Goal: Task Accomplishment & Management: Use online tool/utility

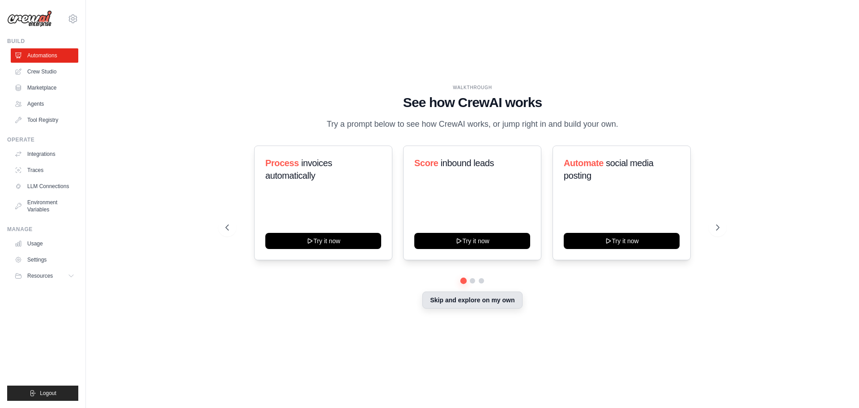
click at [452, 306] on button "Skip and explore on my own" at bounding box center [472, 299] width 100 height 17
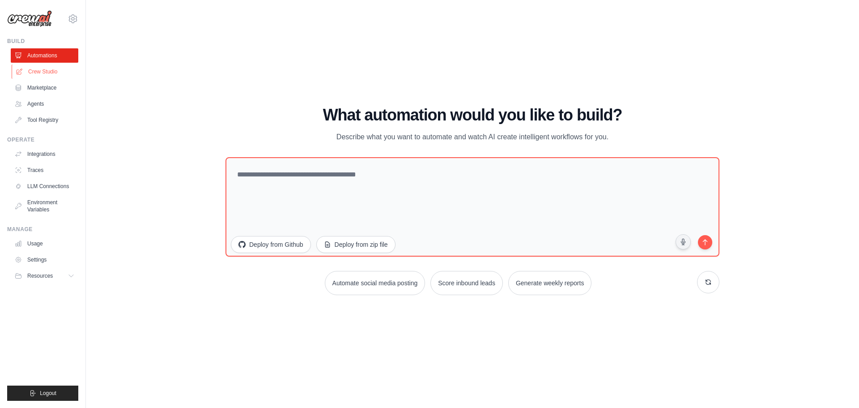
click at [40, 70] on link "Crew Studio" at bounding box center [46, 71] width 68 height 14
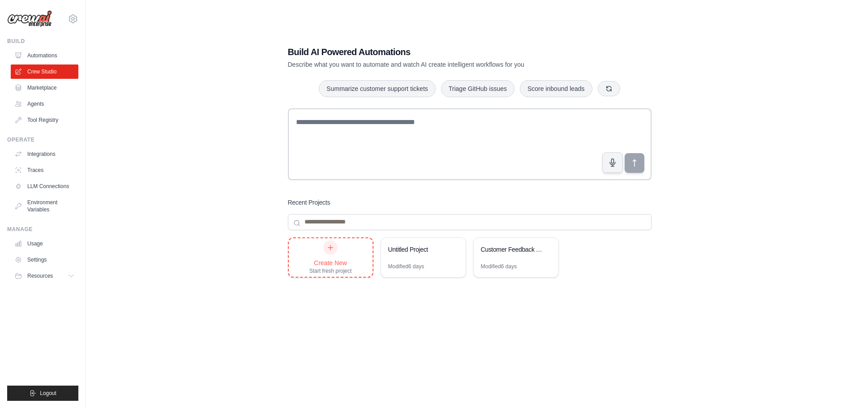
click at [337, 256] on div "Create New Start fresh project" at bounding box center [330, 257] width 43 height 34
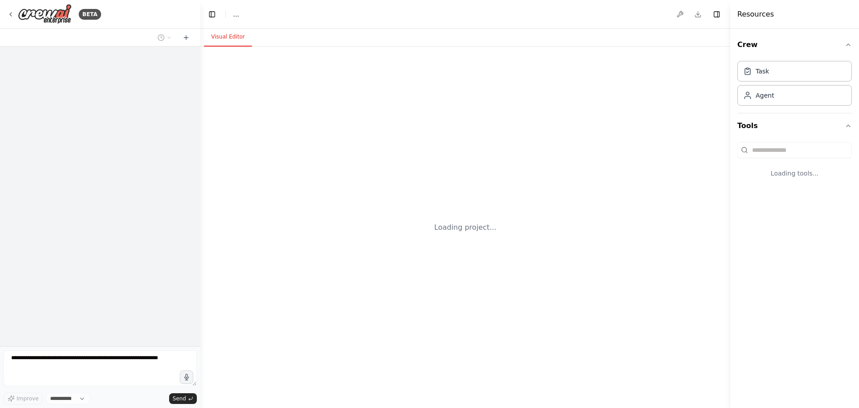
select select "****"
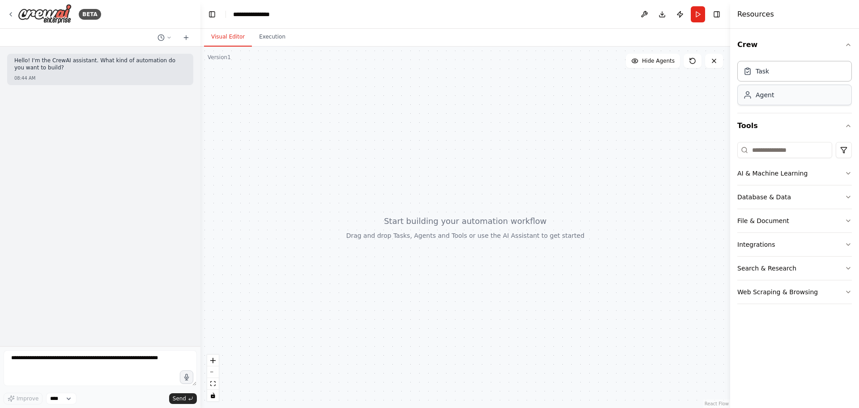
click at [763, 96] on div "Agent" at bounding box center [765, 94] width 18 height 9
click at [754, 97] on div "Agent" at bounding box center [758, 94] width 31 height 9
click at [754, 72] on div "Task" at bounding box center [756, 70] width 26 height 9
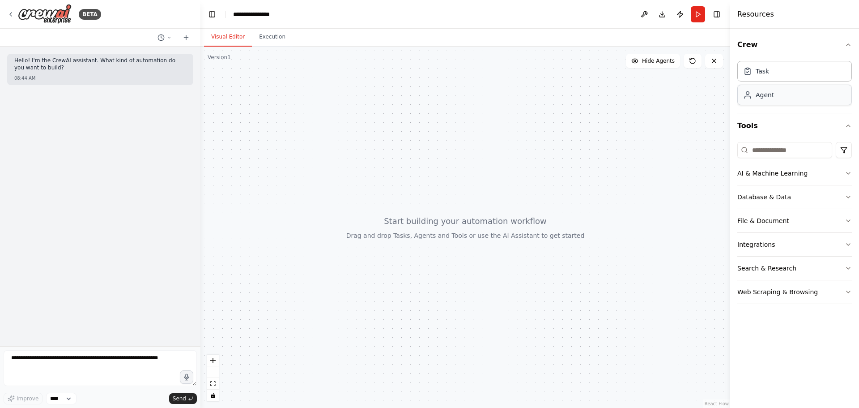
click at [759, 97] on div "Agent" at bounding box center [765, 94] width 18 height 9
drag, startPoint x: 759, startPoint y: 97, endPoint x: 400, endPoint y: 120, distance: 360.1
click at [400, 120] on div "**********" at bounding box center [429, 204] width 859 height 408
click at [845, 49] on button "Crew" at bounding box center [795, 44] width 115 height 25
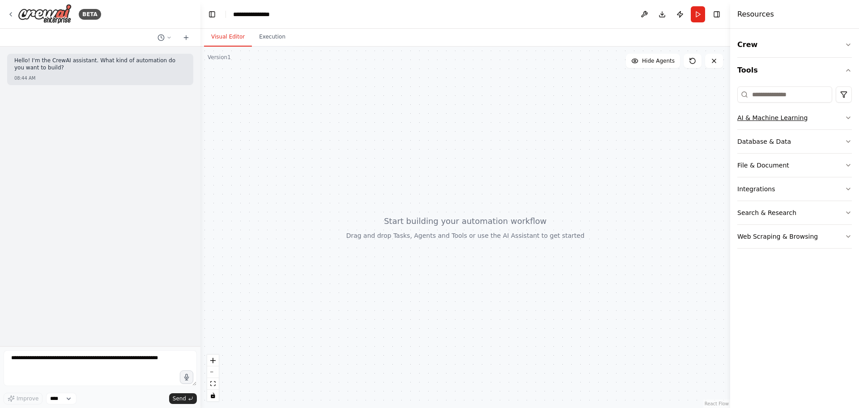
click at [843, 121] on button "AI & Machine Learning" at bounding box center [795, 117] width 115 height 23
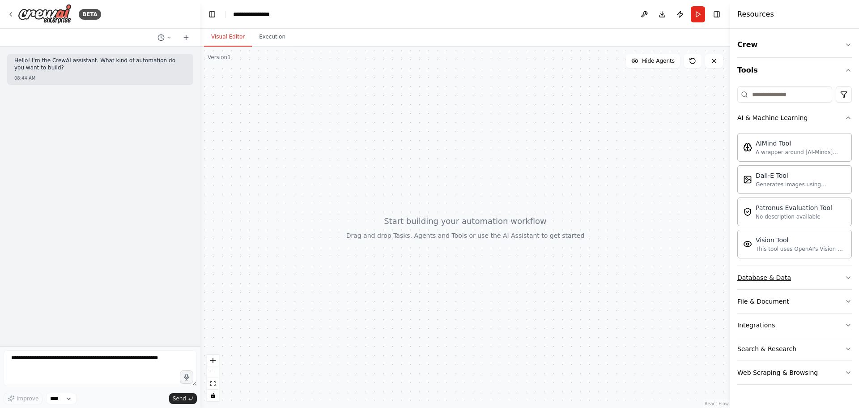
click at [818, 279] on button "Database & Data" at bounding box center [795, 277] width 115 height 23
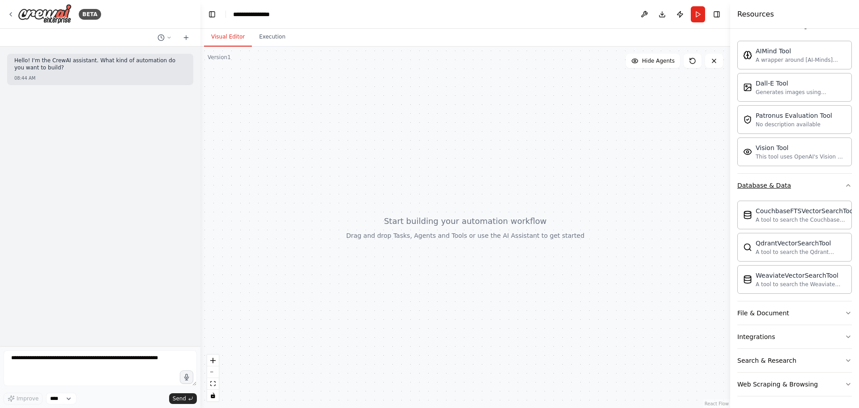
scroll to position [95, 0]
click at [806, 322] on div "File & Document" at bounding box center [795, 311] width 115 height 24
click at [805, 312] on button "File & Document" at bounding box center [795, 310] width 115 height 23
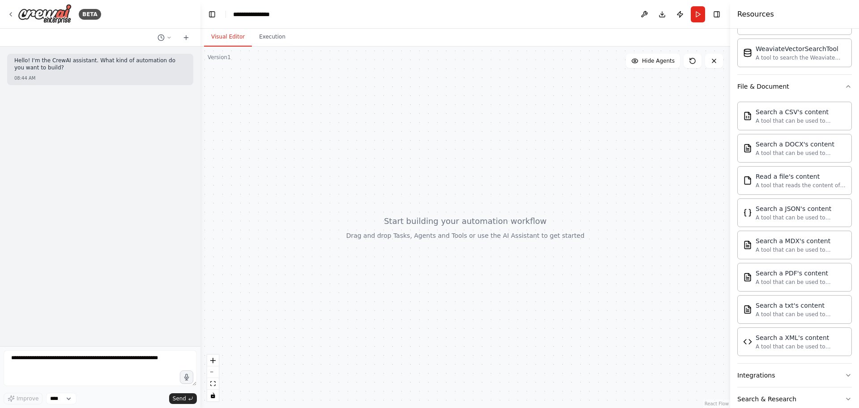
scroll to position [360, 0]
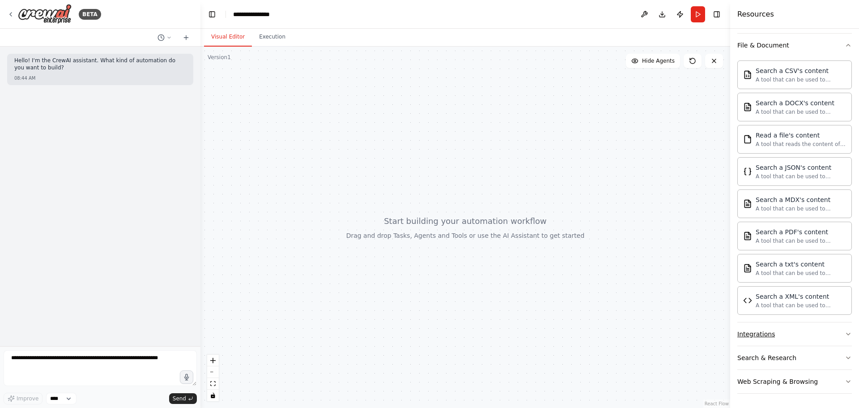
click at [834, 342] on button "Integrations" at bounding box center [795, 333] width 115 height 23
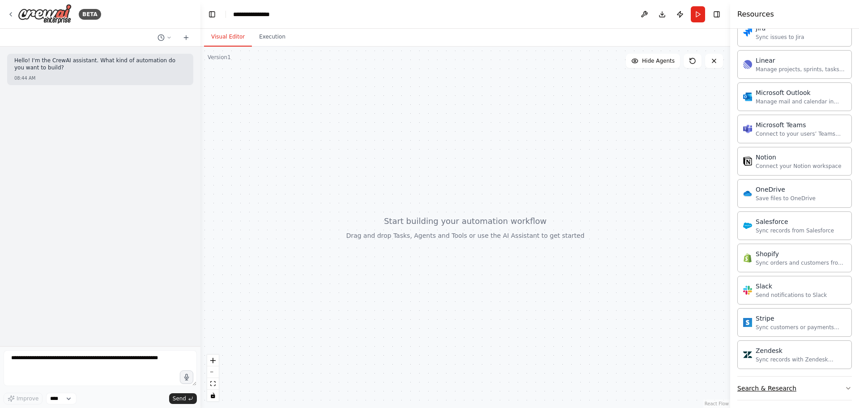
scroll to position [1044, 0]
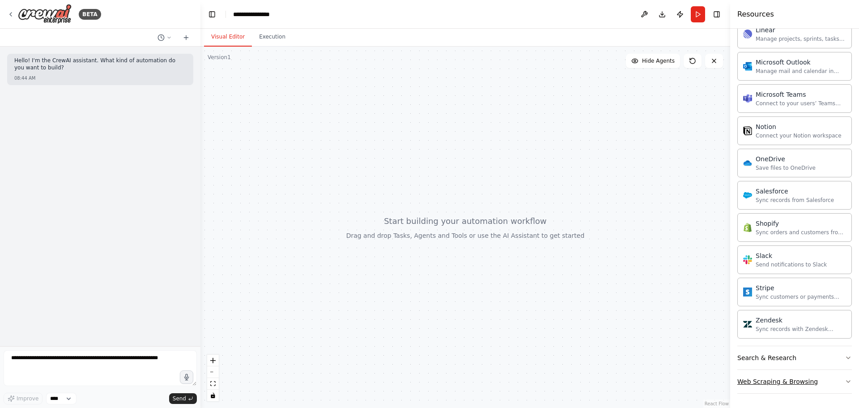
click at [845, 380] on icon "button" at bounding box center [848, 381] width 7 height 7
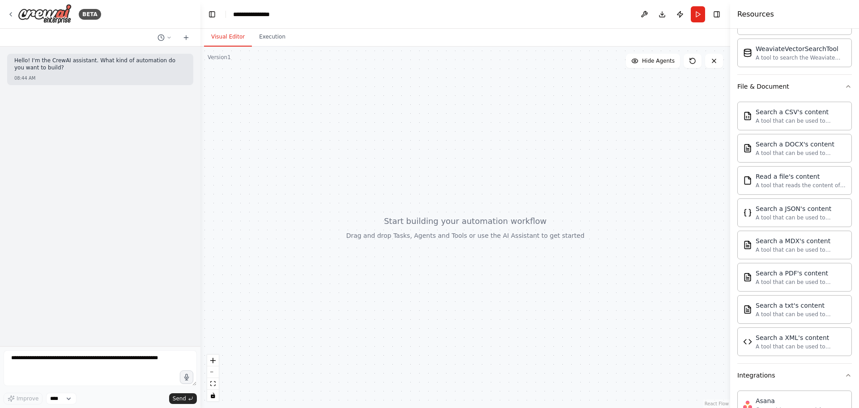
scroll to position [0, 0]
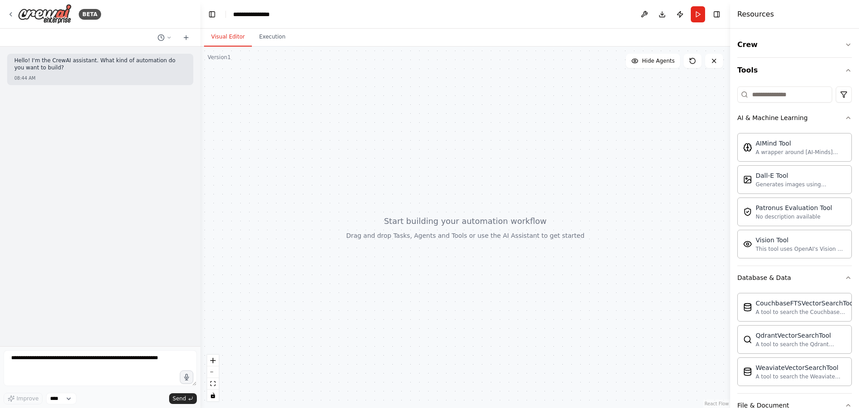
click at [846, 116] on div "Crew Tools AI & Machine Learning AIMind Tool A wrapper around [AI-Minds](https:…" at bounding box center [794, 218] width 129 height 379
click at [845, 116] on icon "button" at bounding box center [848, 117] width 7 height 7
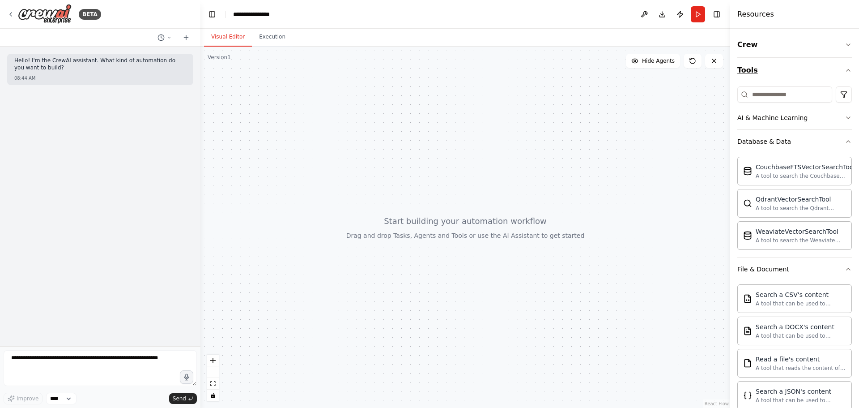
click at [834, 77] on button "Tools" at bounding box center [795, 70] width 115 height 25
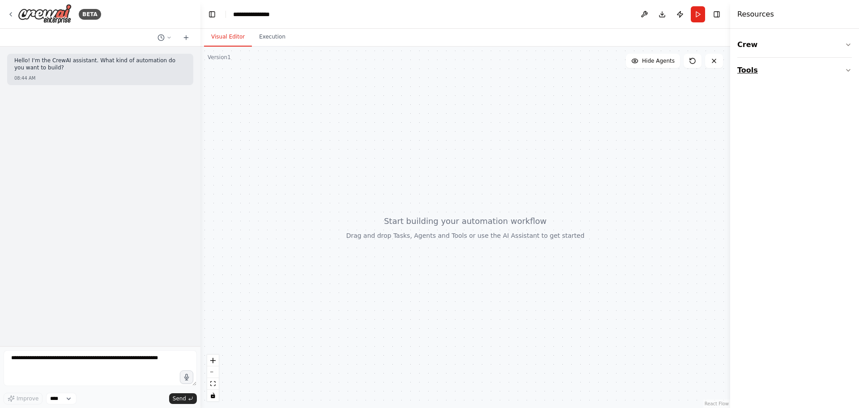
click at [835, 65] on button "Tools" at bounding box center [795, 70] width 115 height 25
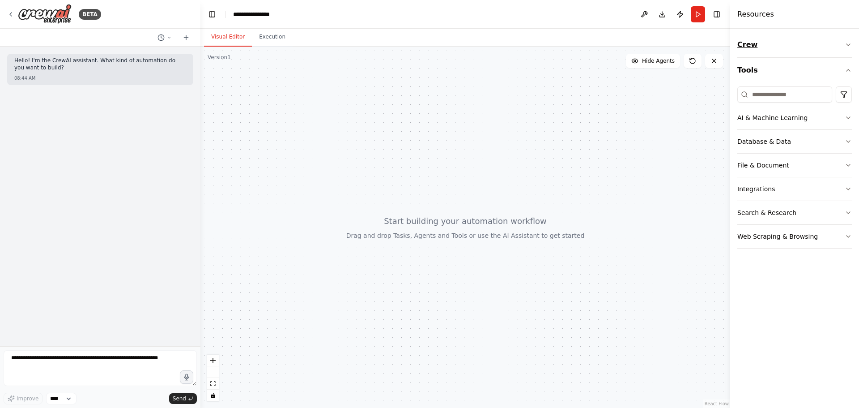
click at [841, 50] on button "Crew" at bounding box center [795, 44] width 115 height 25
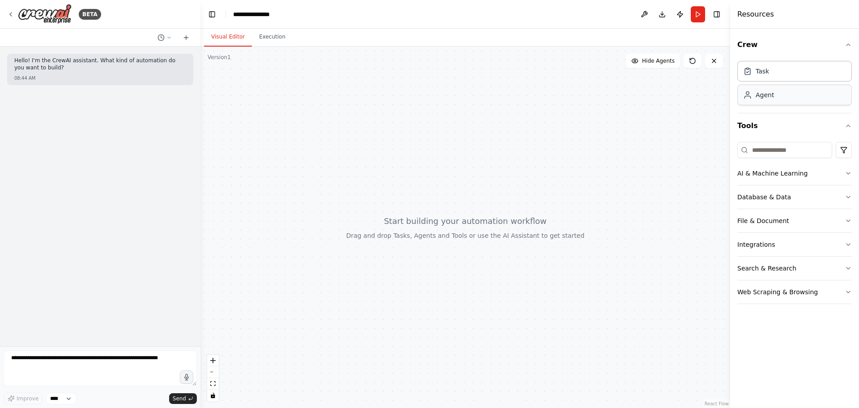
click at [751, 101] on div "Agent" at bounding box center [795, 95] width 115 height 21
click at [755, 77] on div "Task" at bounding box center [795, 70] width 115 height 21
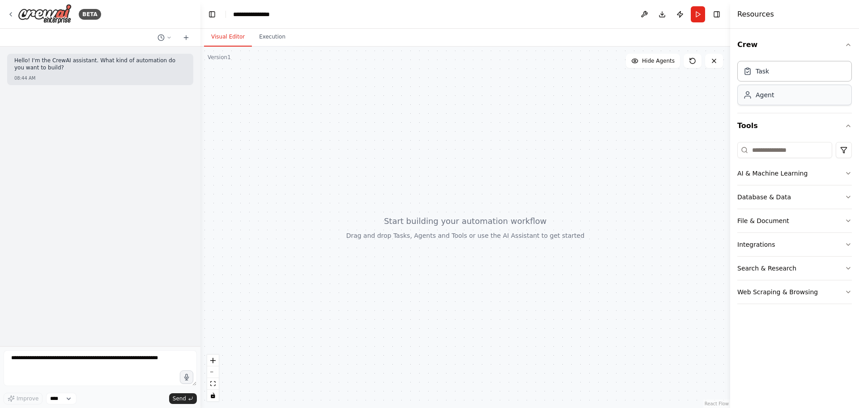
click at [756, 98] on div "Agent" at bounding box center [765, 94] width 18 height 9
click at [770, 98] on div "Agent" at bounding box center [765, 94] width 18 height 9
click at [771, 98] on div "Agent" at bounding box center [765, 94] width 18 height 9
drag, startPoint x: 838, startPoint y: 172, endPoint x: 841, endPoint y: 184, distance: 12.4
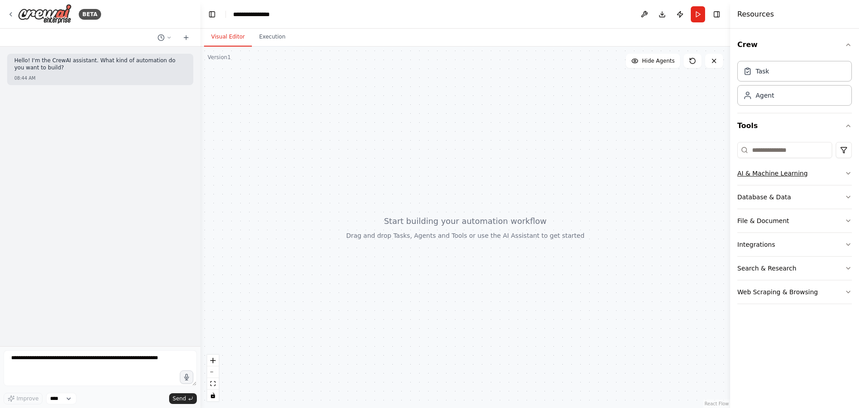
click at [841, 175] on button "AI & Machine Learning" at bounding box center [795, 173] width 115 height 23
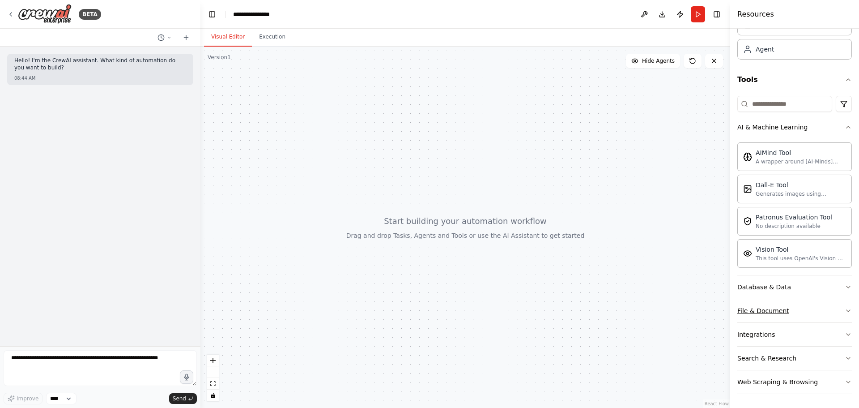
scroll to position [47, 0]
click at [807, 288] on button "Database & Data" at bounding box center [795, 286] width 115 height 23
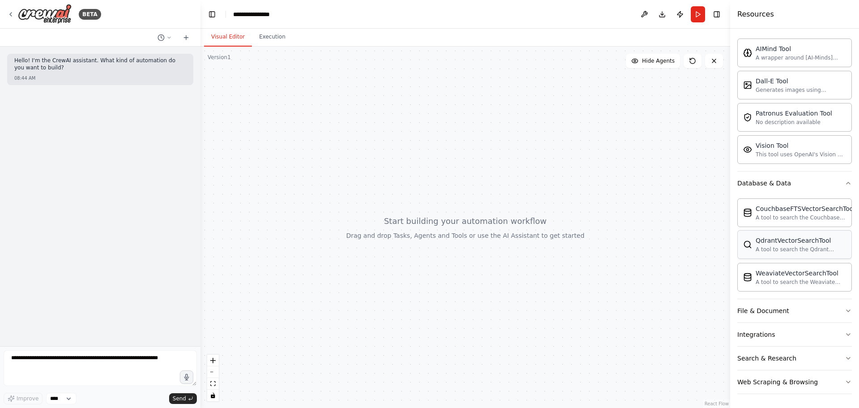
scroll to position [150, 0]
click at [806, 311] on button "File & Document" at bounding box center [795, 310] width 115 height 23
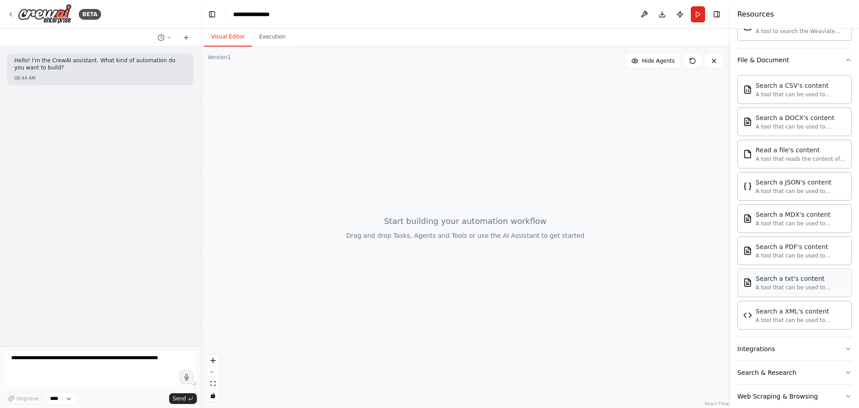
scroll to position [415, 0]
